Goal: Task Accomplishment & Management: Manage account settings

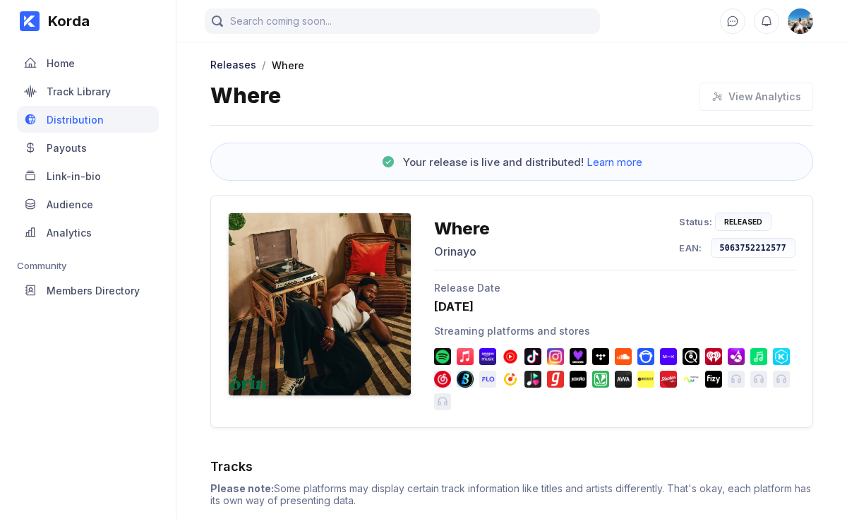
click at [723, 92] on div "View Analytics" at bounding box center [752, 97] width 121 height 28
click at [756, 99] on div "View Analytics" at bounding box center [752, 97] width 121 height 28
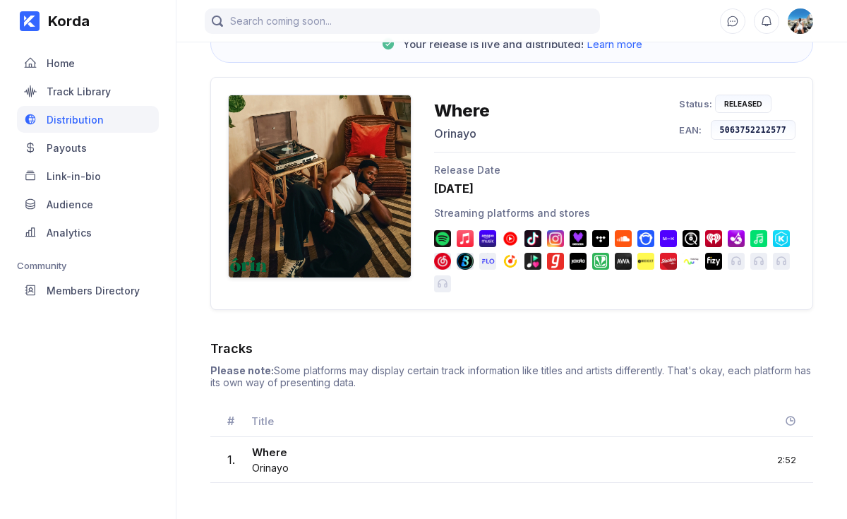
scroll to position [123, 0]
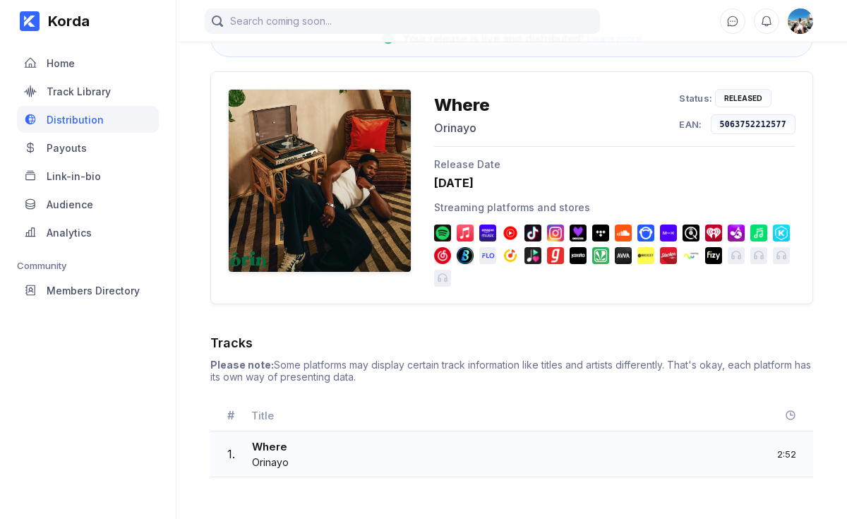
click at [696, 451] on div "1 . Where Orinayo 2:52" at bounding box center [511, 454] width 603 height 46
click at [110, 149] on div "Payouts" at bounding box center [88, 147] width 142 height 27
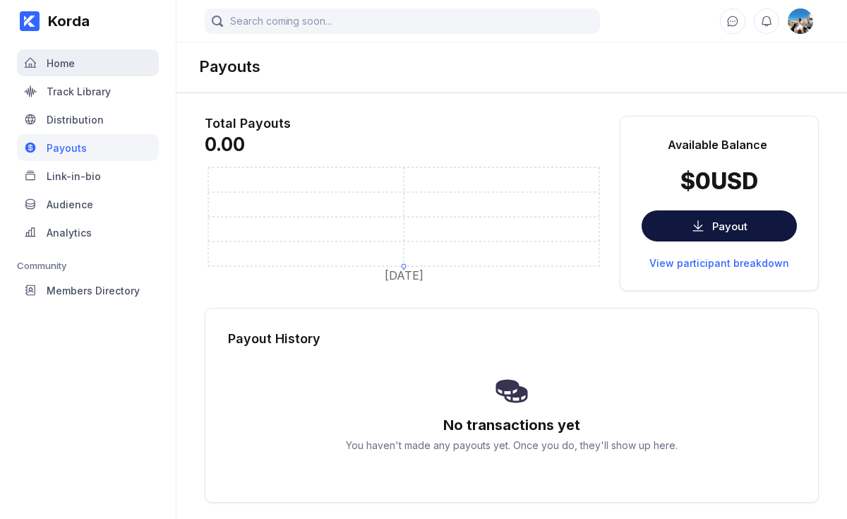
click at [92, 75] on div "Home" at bounding box center [88, 62] width 142 height 27
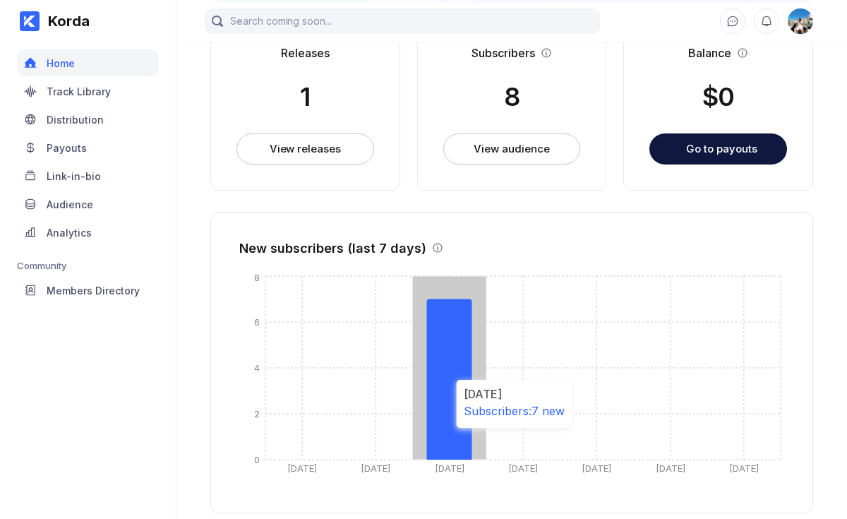
scroll to position [400, 0]
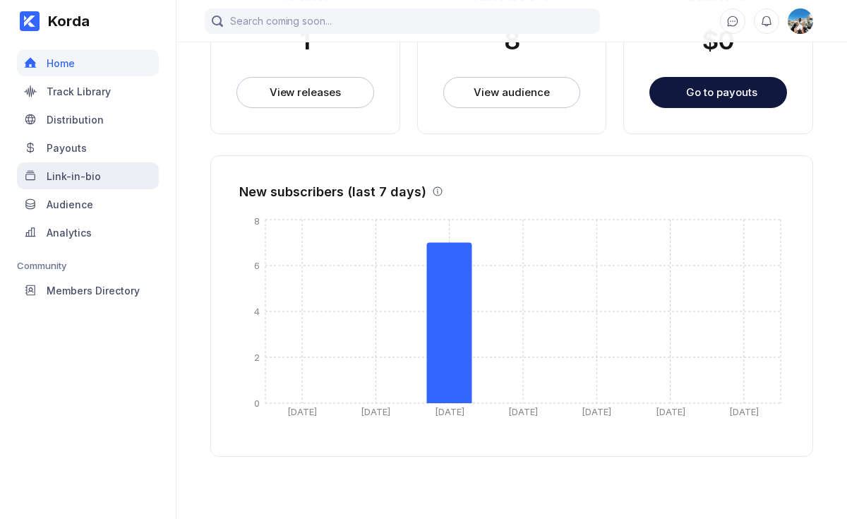
click at [125, 186] on div "Link-in-bio" at bounding box center [88, 175] width 142 height 27
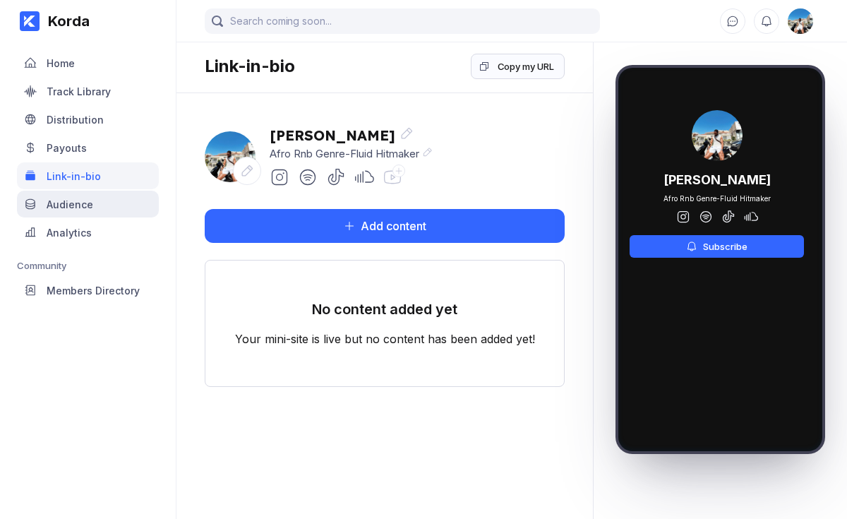
click at [126, 208] on div "Audience" at bounding box center [88, 203] width 142 height 27
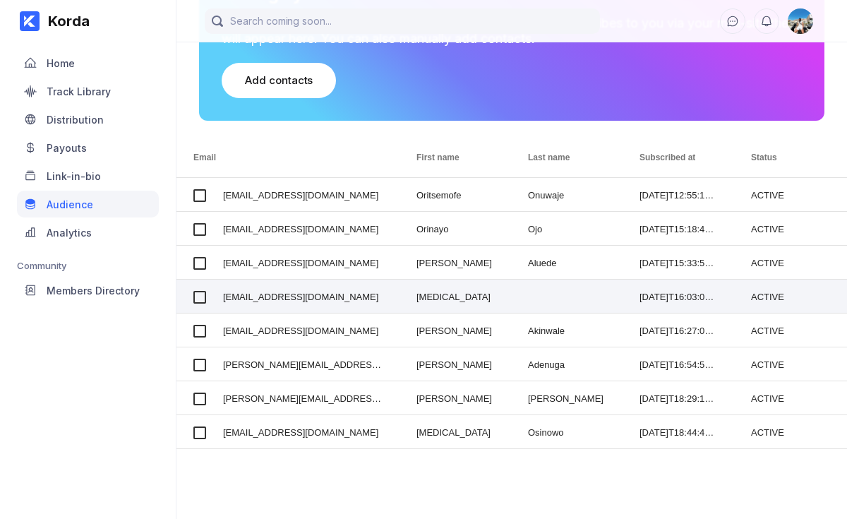
scroll to position [179, 0]
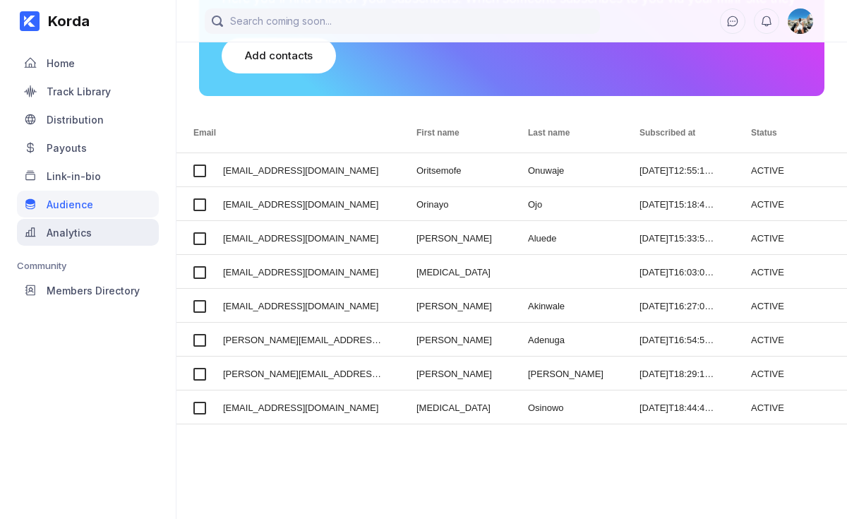
click at [96, 227] on div "Analytics" at bounding box center [88, 232] width 142 height 27
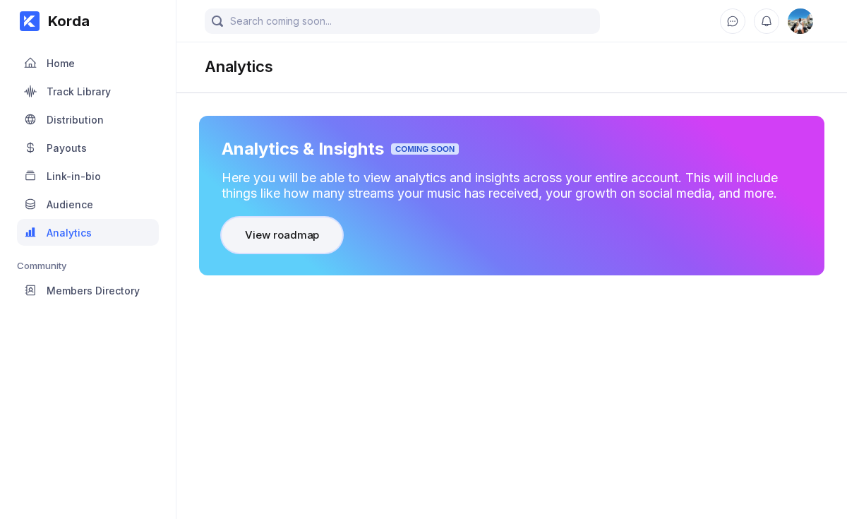
click at [278, 248] on button "View roadmap" at bounding box center [282, 234] width 121 height 35
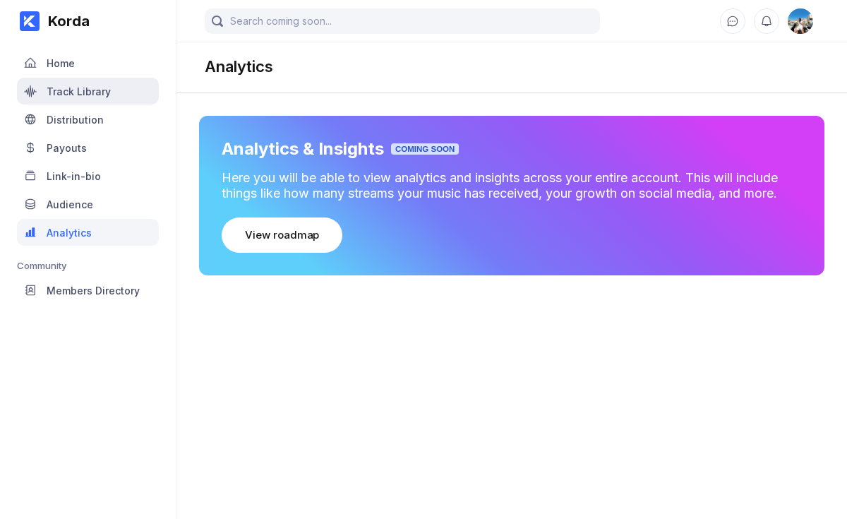
click at [78, 86] on div "Track Library" at bounding box center [79, 91] width 64 height 12
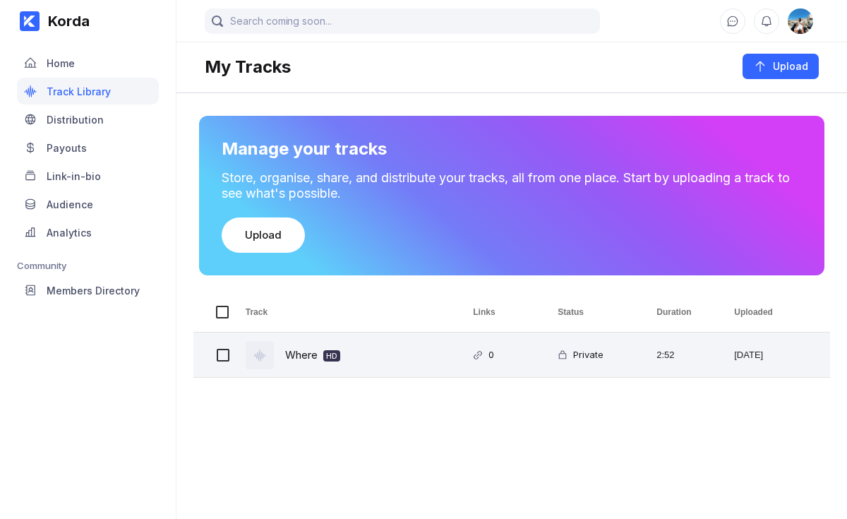
click at [481, 351] on icon at bounding box center [478, 355] width 10 height 10
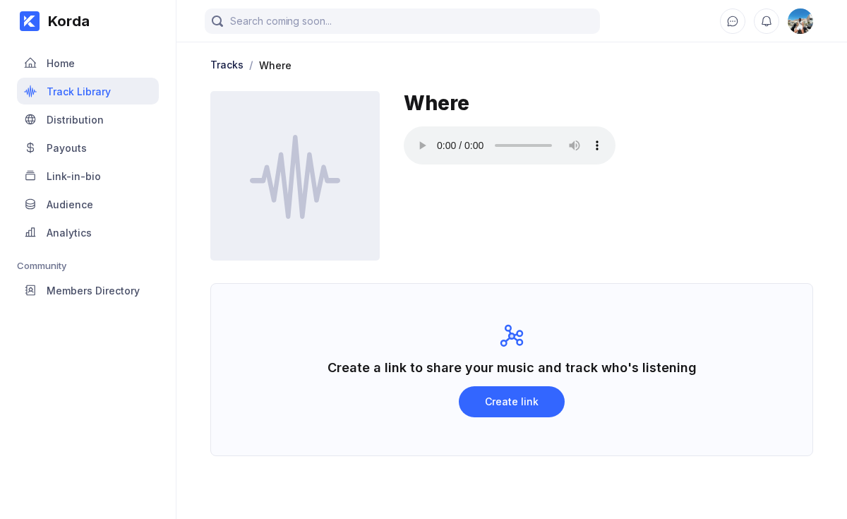
click at [139, 88] on div "Track Library" at bounding box center [88, 91] width 142 height 27
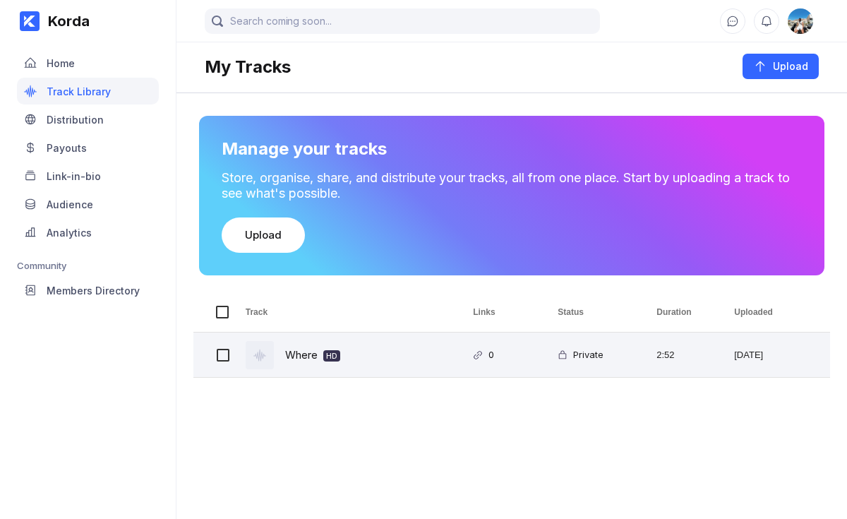
click at [329, 352] on div "HD" at bounding box center [331, 355] width 11 height 11
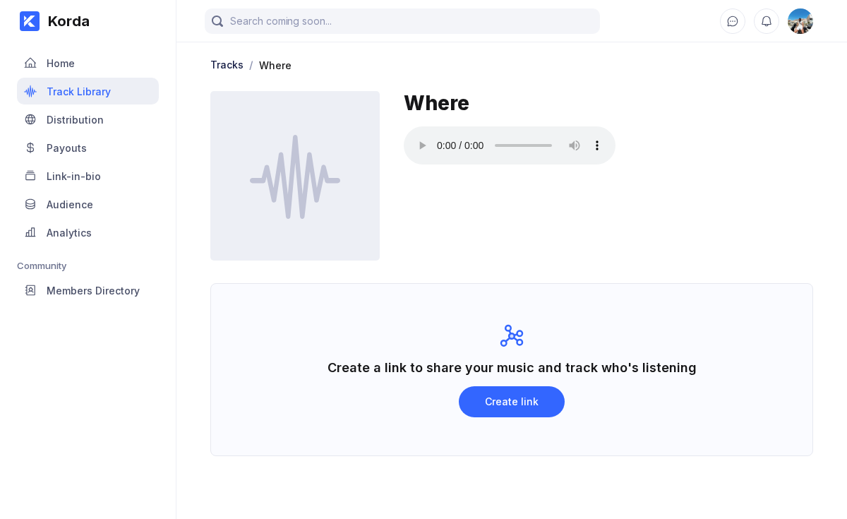
click at [140, 98] on div "Track Library" at bounding box center [88, 91] width 142 height 27
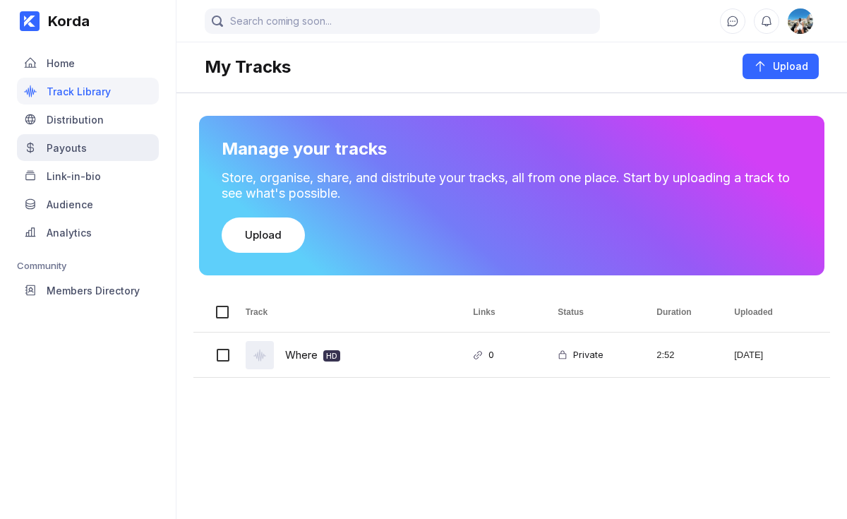
click at [87, 143] on div "Payouts" at bounding box center [88, 147] width 142 height 27
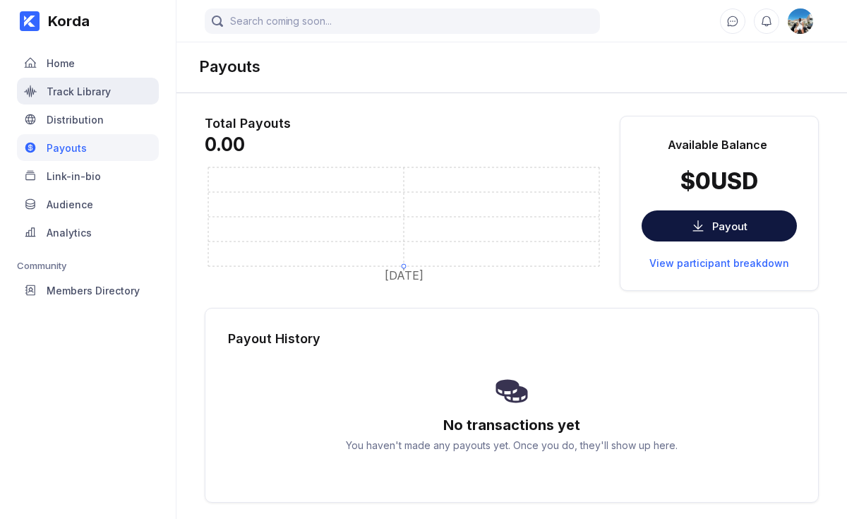
click at [96, 101] on div "Track Library" at bounding box center [88, 91] width 142 height 27
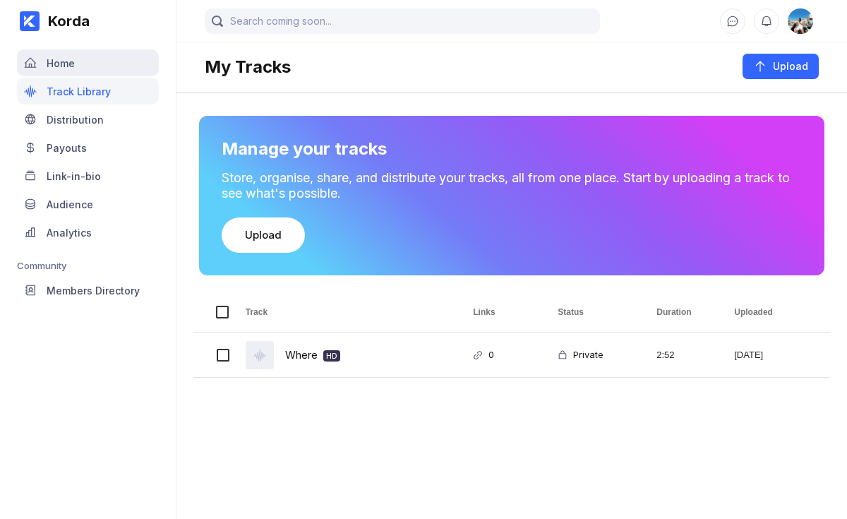
click at [80, 60] on div "Home" at bounding box center [88, 62] width 142 height 27
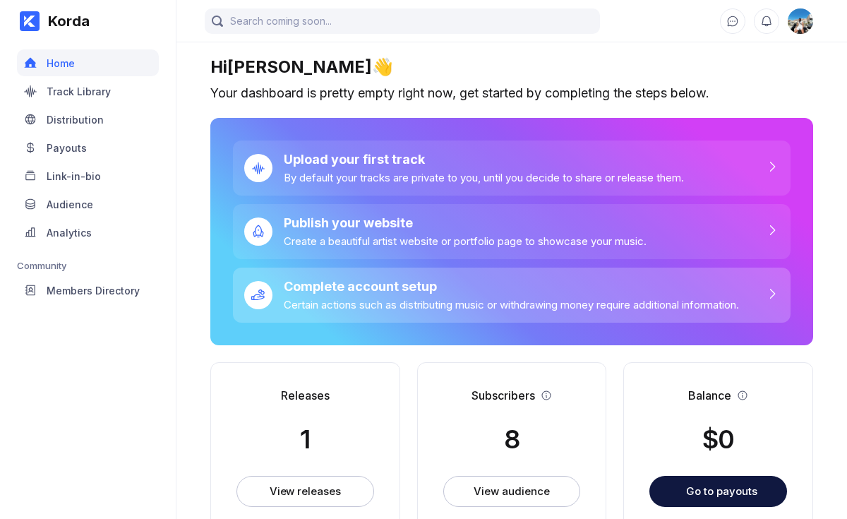
click at [434, 289] on div "Complete account setup" at bounding box center [511, 286] width 455 height 15
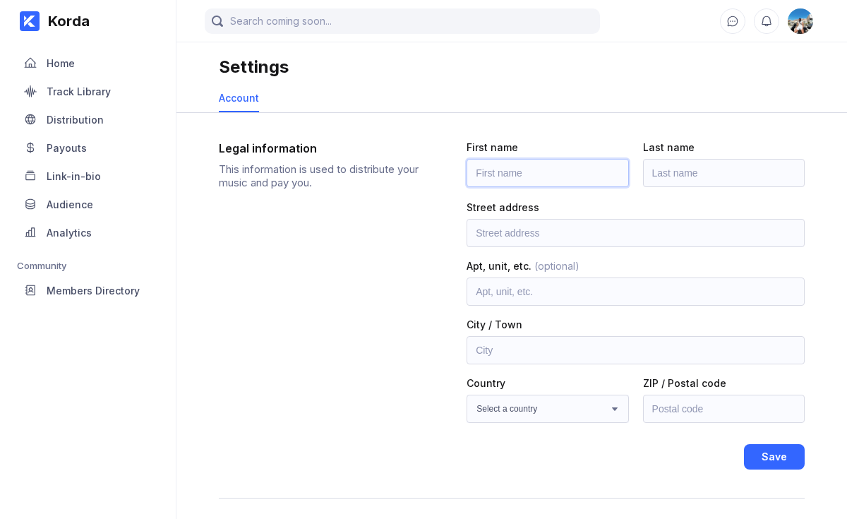
click at [508, 173] on input "text" at bounding box center [547, 173] width 162 height 28
click at [397, 214] on div "Legal information This information is used to distribute your music and pay you." at bounding box center [331, 305] width 225 height 328
click at [509, 178] on input "text" at bounding box center [547, 173] width 162 height 28
type input "Orinayo"
click at [661, 182] on input "text" at bounding box center [724, 173] width 162 height 28
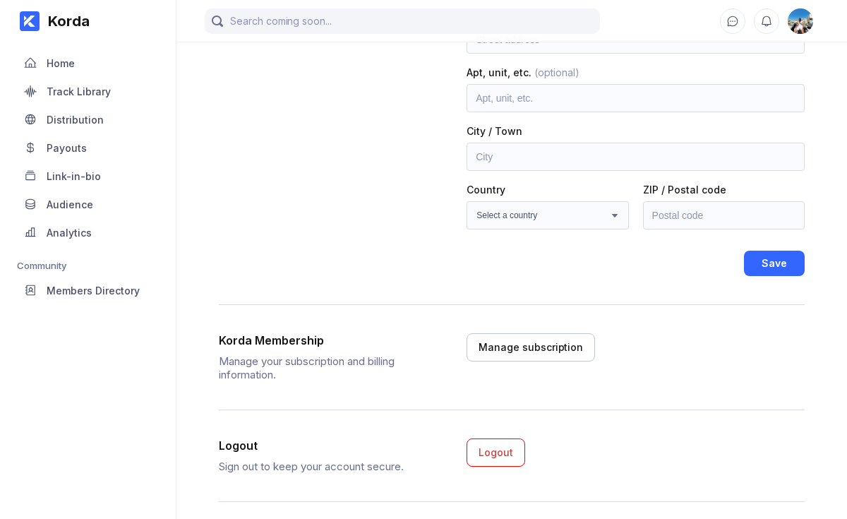
scroll to position [202, 0]
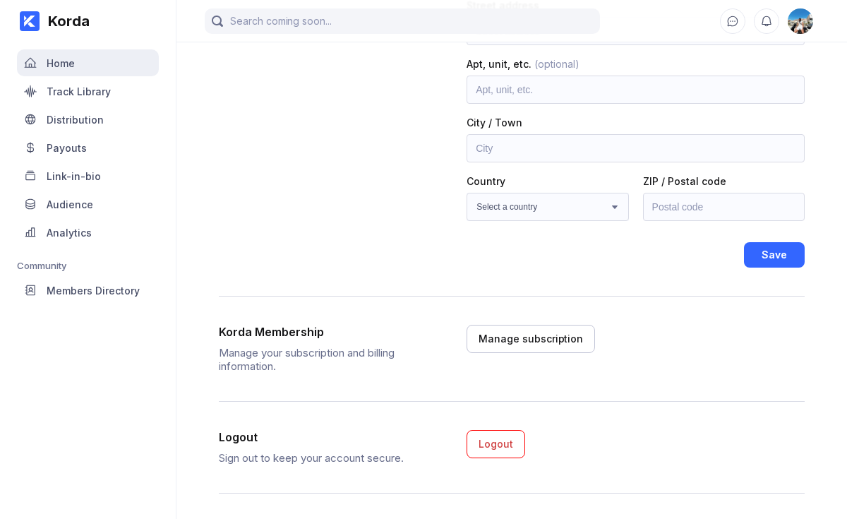
type input "Ojo"
click at [105, 66] on div "Home" at bounding box center [88, 62] width 142 height 27
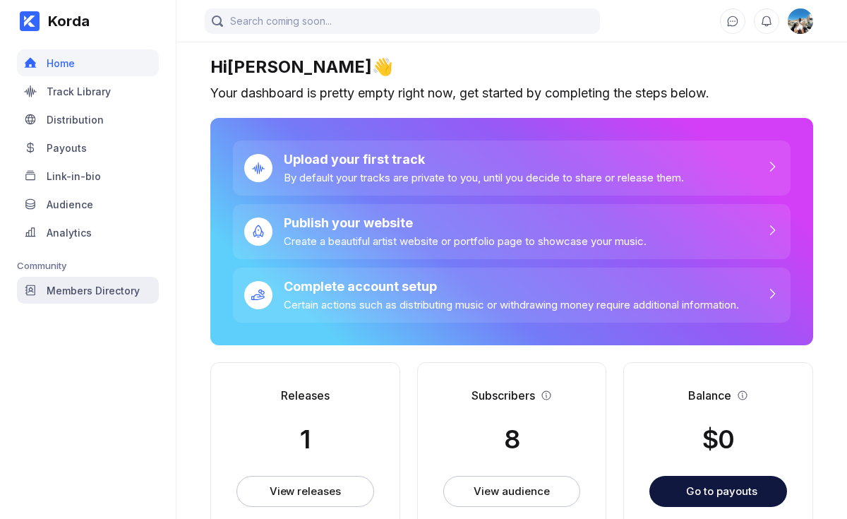
click at [128, 294] on div "Members Directory" at bounding box center [93, 290] width 93 height 12
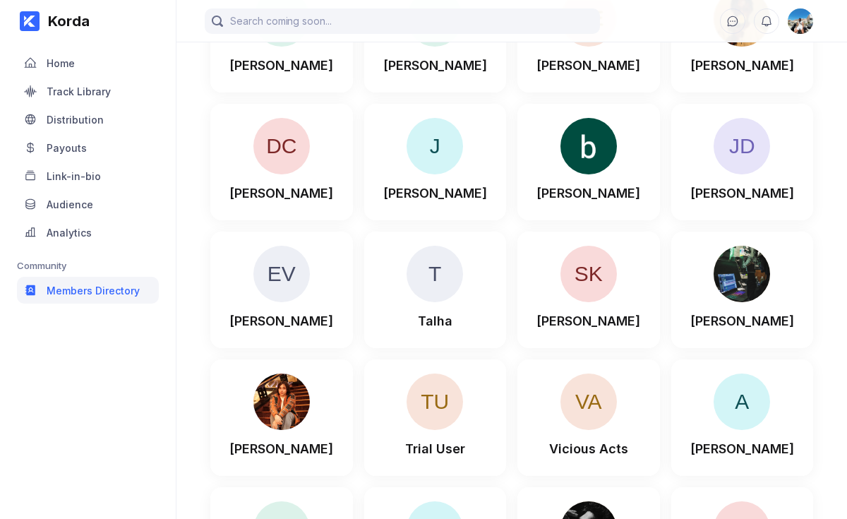
scroll to position [9078, 0]
